Goal: Information Seeking & Learning: Learn about a topic

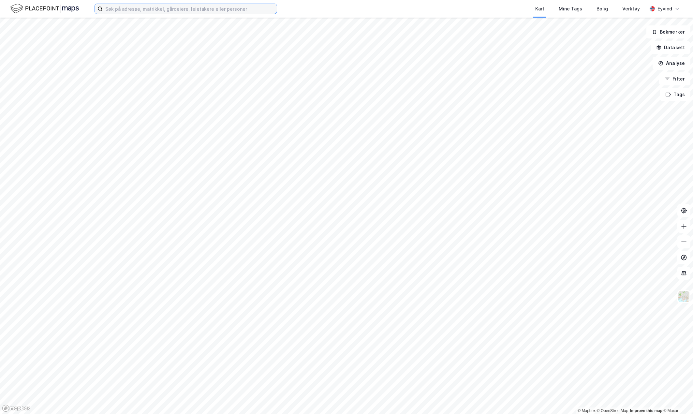
click at [142, 8] on input at bounding box center [190, 9] width 174 height 10
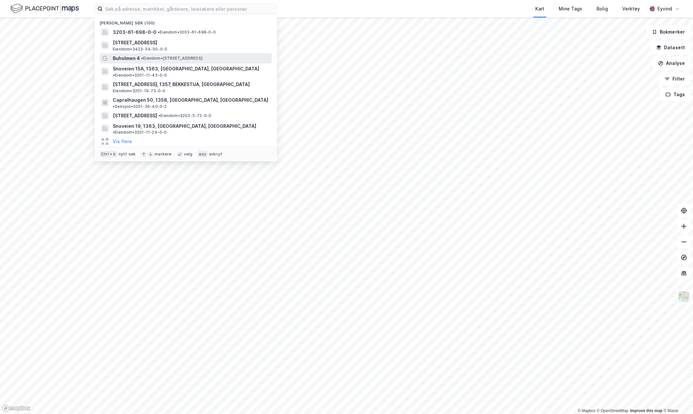
click at [137, 61] on span "Buholmen 4" at bounding box center [126, 58] width 27 height 8
